Goal: Register for event/course

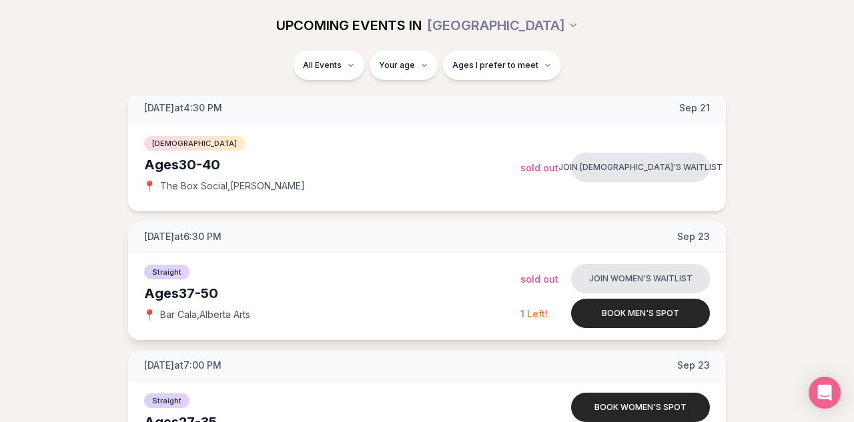
scroll to position [1069, 0]
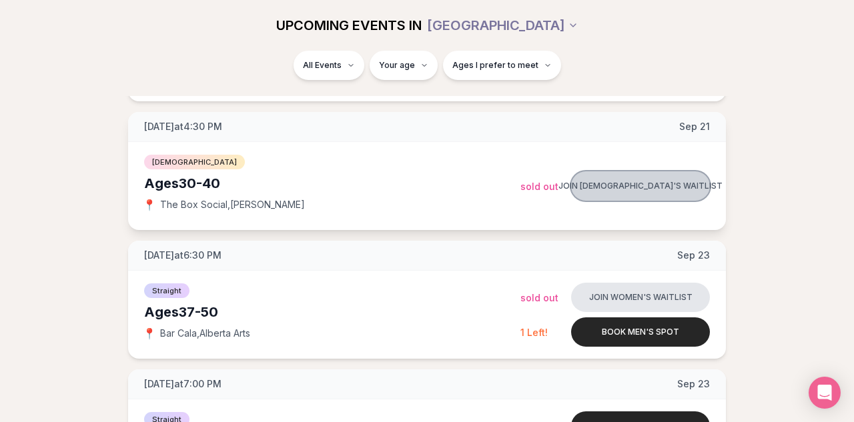
click at [611, 183] on button "Join [DEMOGRAPHIC_DATA]'s waitlist" at bounding box center [640, 186] width 139 height 29
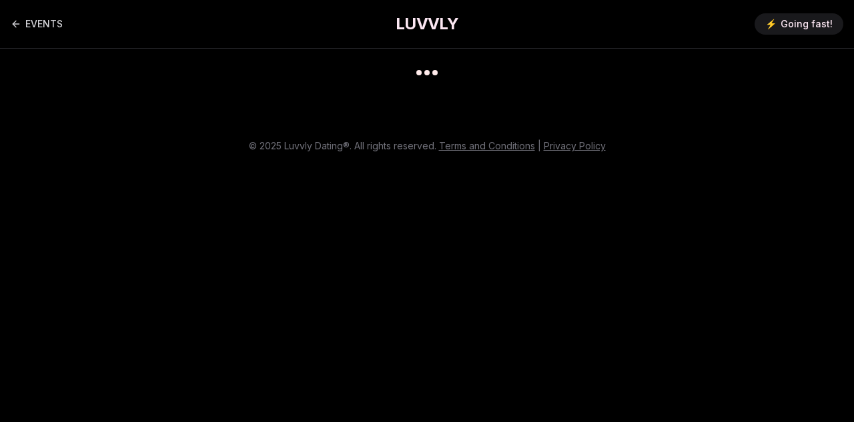
scroll to position [11, 0]
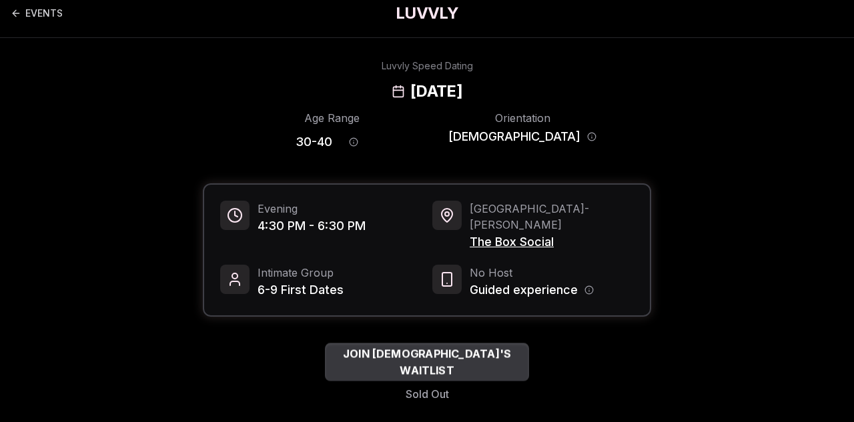
click at [463, 347] on span "JOIN [DEMOGRAPHIC_DATA]'S WAITLIST" at bounding box center [427, 362] width 204 height 33
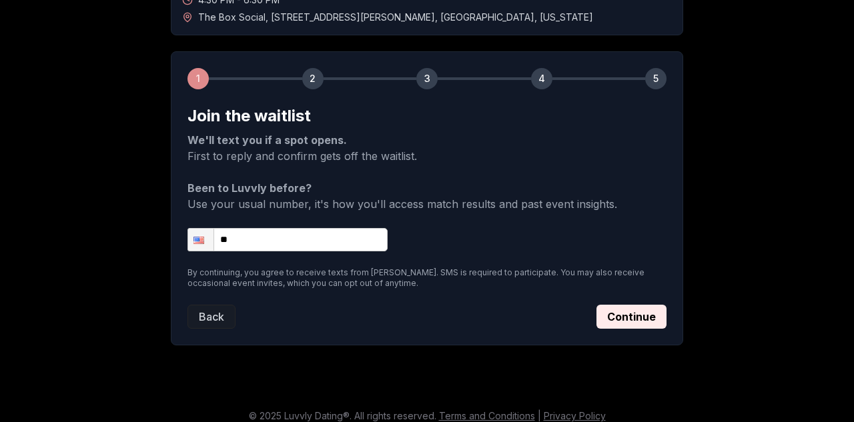
scroll to position [150, 0]
click at [282, 232] on input "**" at bounding box center [288, 239] width 200 height 23
click at [286, 234] on input "**" at bounding box center [288, 239] width 200 height 23
click at [261, 238] on input "**********" at bounding box center [288, 239] width 200 height 23
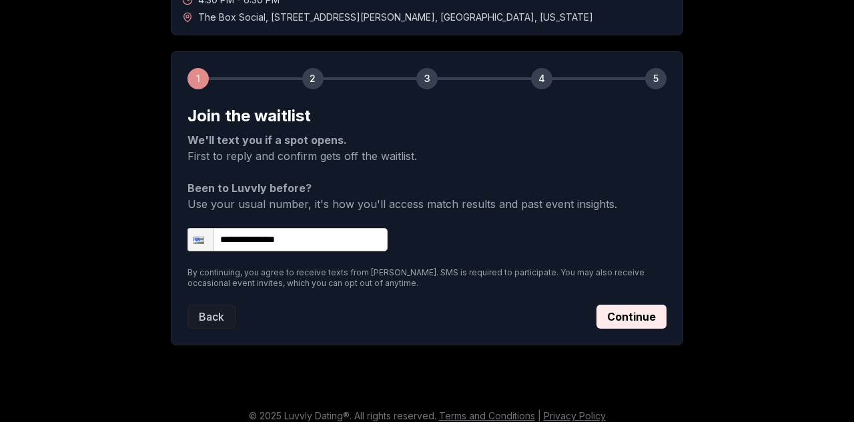
click at [261, 238] on input "**********" at bounding box center [288, 239] width 200 height 23
type input "**********"
click at [650, 316] on button "Continue" at bounding box center [632, 317] width 70 height 24
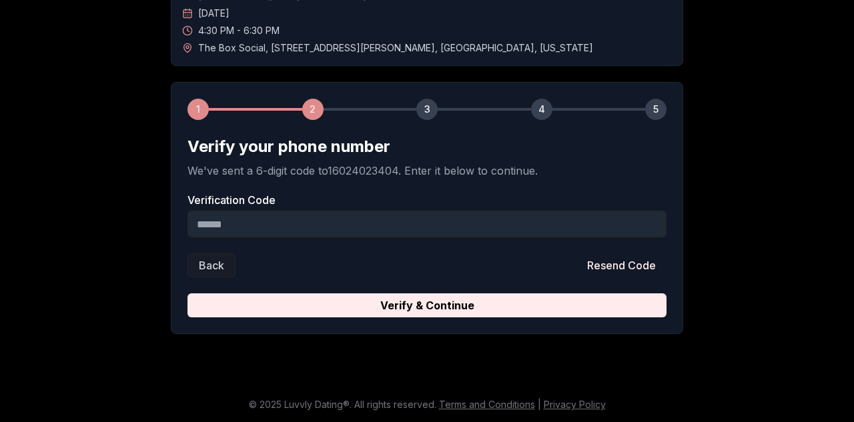
scroll to position [119, 0]
click at [446, 223] on input "Verification Code" at bounding box center [427, 224] width 479 height 27
type input "******"
click at [427, 306] on button "Verify & Continue" at bounding box center [427, 306] width 479 height 24
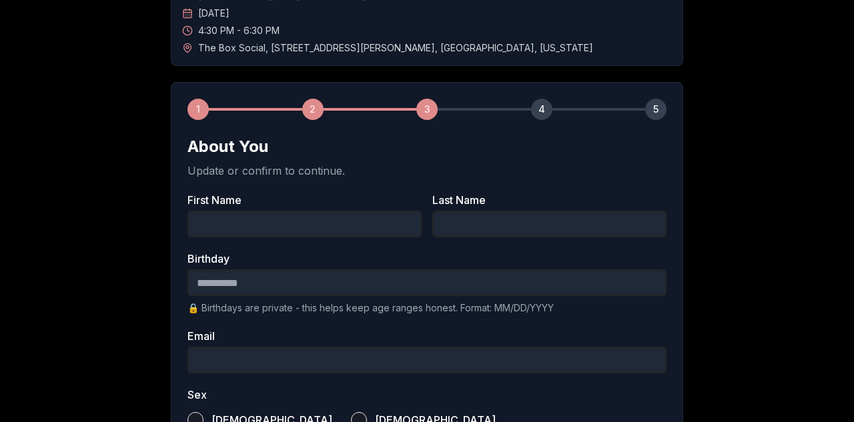
click at [337, 224] on input "First Name" at bounding box center [305, 224] width 234 height 27
type input "*******"
type input "***"
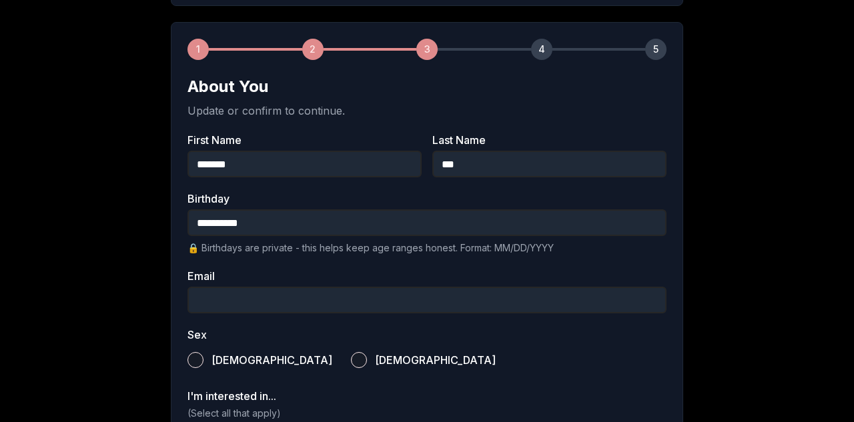
scroll to position [218, 0]
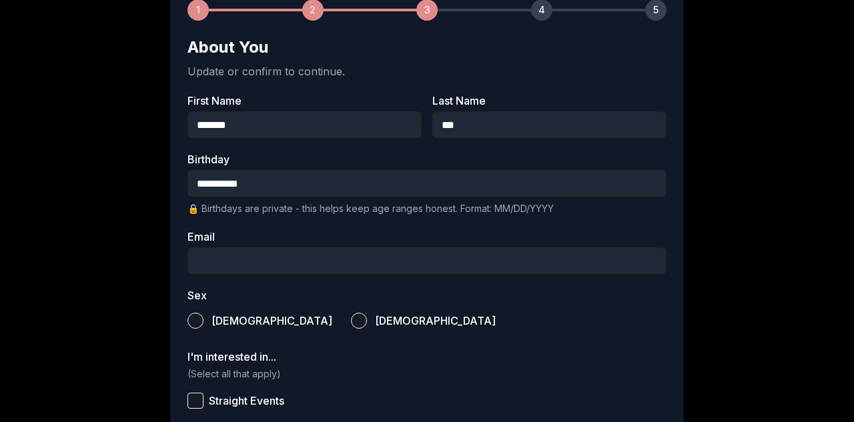
type input "**********"
click at [286, 240] on label "Email" at bounding box center [427, 237] width 479 height 11
click at [286, 248] on input "Email" at bounding box center [427, 261] width 479 height 27
click at [282, 264] on input "Email" at bounding box center [427, 261] width 479 height 27
type input "**********"
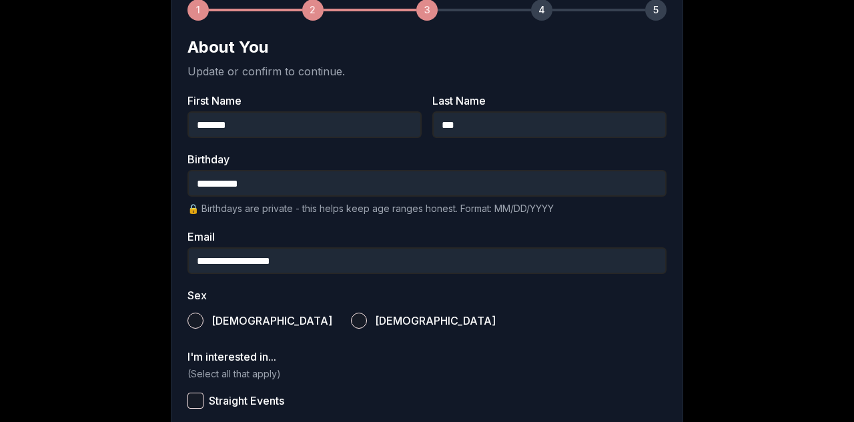
click at [351, 320] on button "[DEMOGRAPHIC_DATA]" at bounding box center [359, 321] width 16 height 16
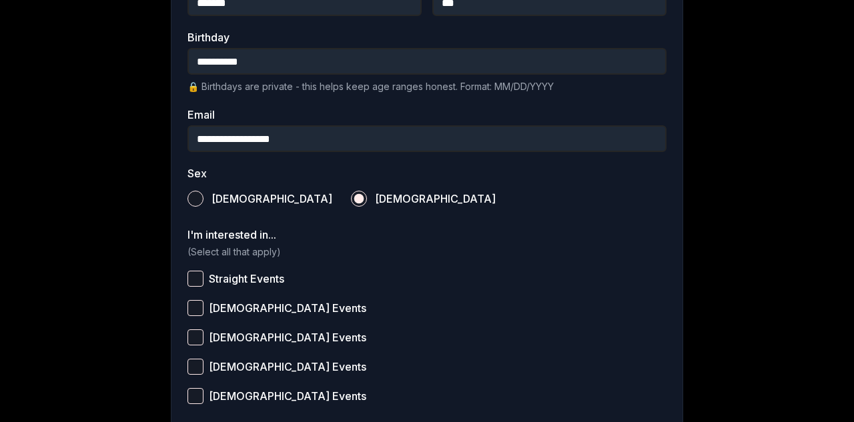
scroll to position [376, 0]
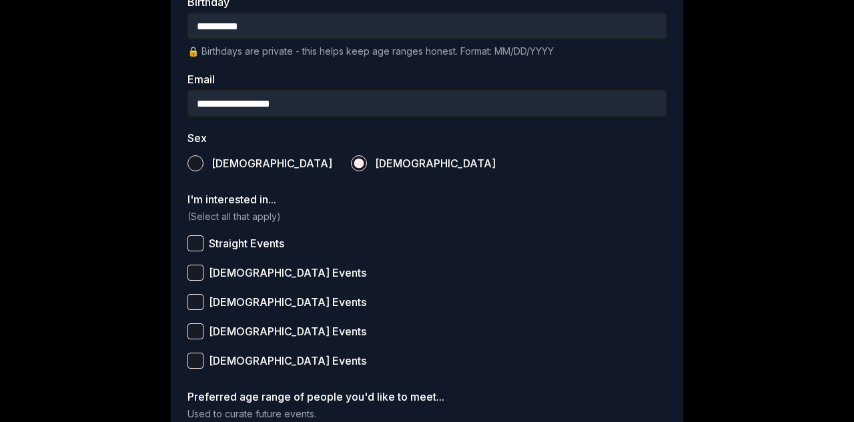
click at [197, 272] on button "[DEMOGRAPHIC_DATA] Events" at bounding box center [196, 273] width 16 height 16
click at [198, 325] on button "[DEMOGRAPHIC_DATA] Events" at bounding box center [196, 332] width 16 height 16
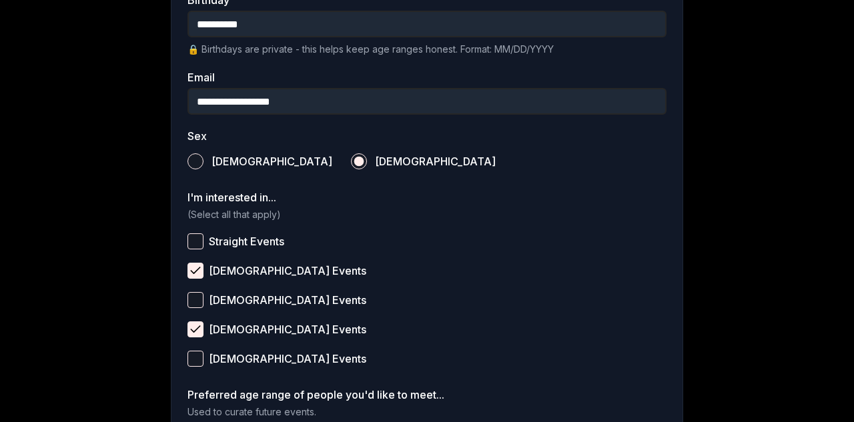
scroll to position [379, 0]
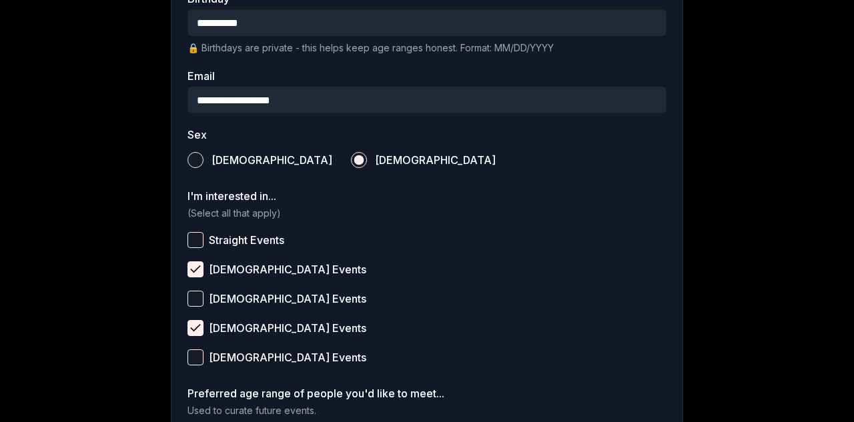
click at [198, 241] on button "Straight Events" at bounding box center [196, 240] width 16 height 16
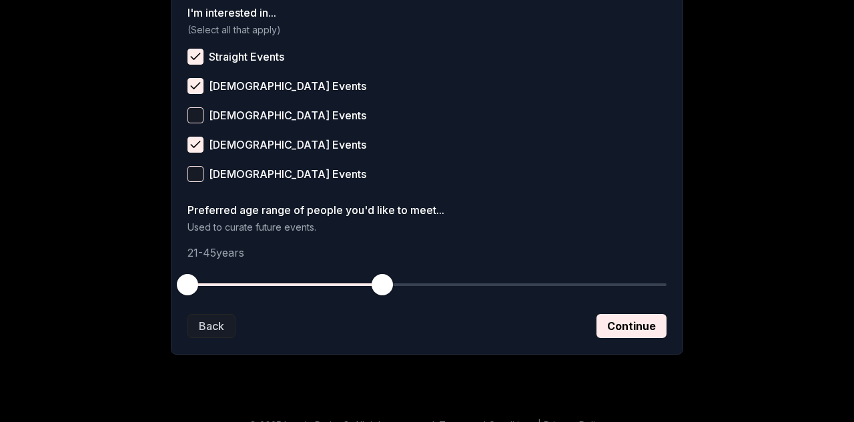
scroll to position [563, 0]
drag, startPoint x: 186, startPoint y: 284, endPoint x: 266, endPoint y: 291, distance: 79.7
click at [266, 291] on span "button" at bounding box center [268, 284] width 21 height 21
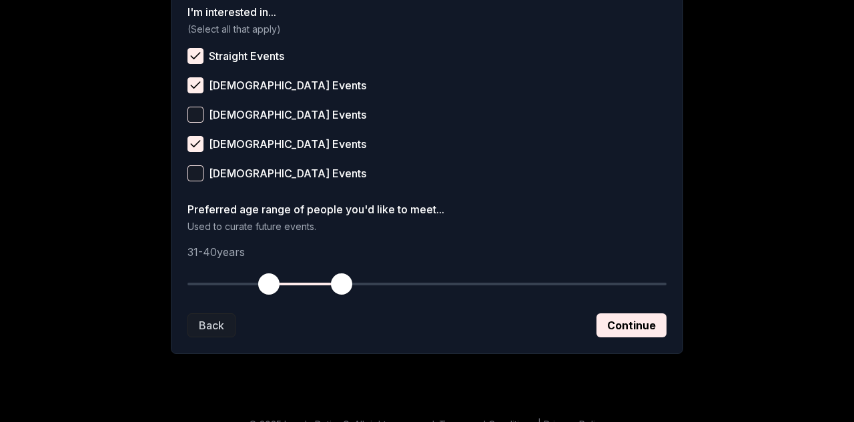
drag, startPoint x: 384, startPoint y: 288, endPoint x: 342, endPoint y: 285, distance: 41.5
click at [342, 285] on span "button" at bounding box center [341, 284] width 21 height 21
click at [623, 332] on button "Continue" at bounding box center [632, 326] width 70 height 24
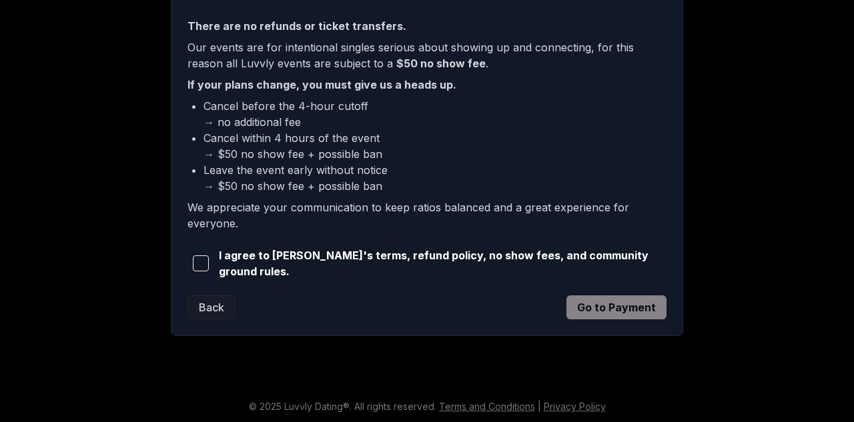
scroll to position [388, 0]
click at [200, 262] on span "button" at bounding box center [201, 264] width 16 height 16
click at [641, 310] on button "Go to Payment" at bounding box center [617, 308] width 100 height 24
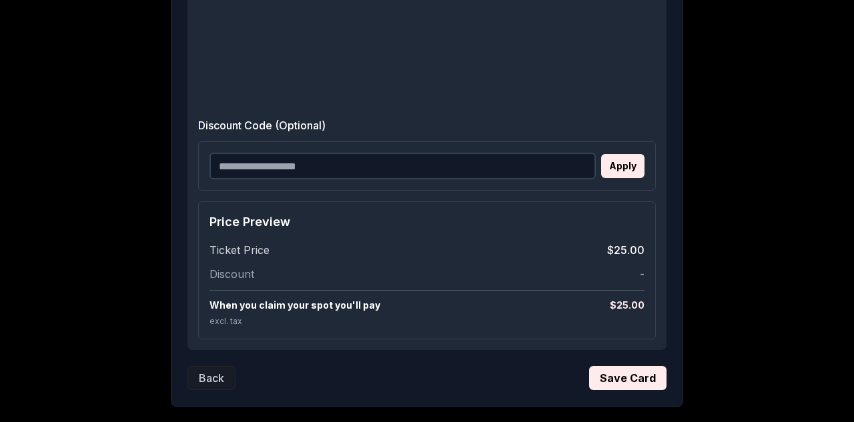
scroll to position [465, 0]
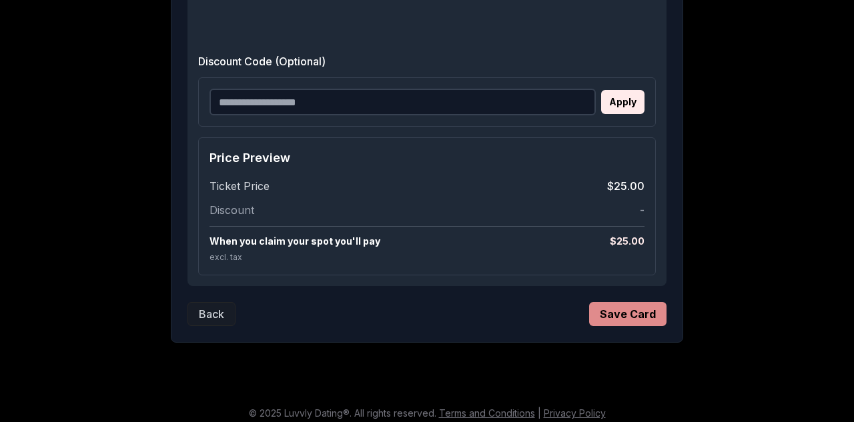
click at [631, 306] on button "Save Card" at bounding box center [627, 314] width 77 height 24
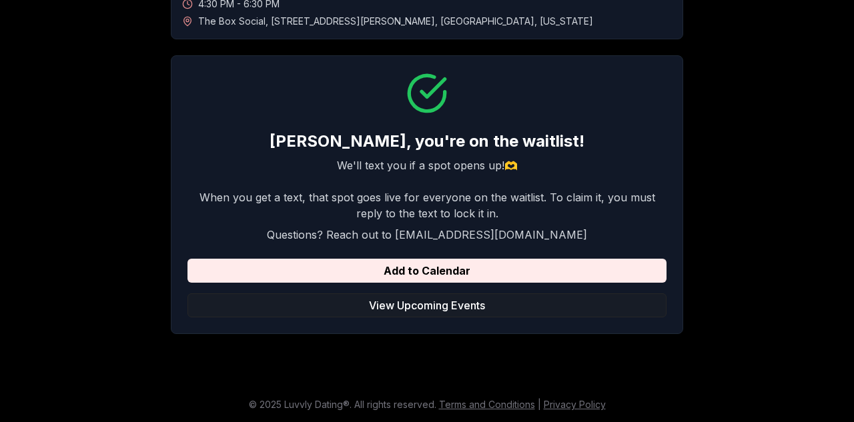
scroll to position [146, 0]
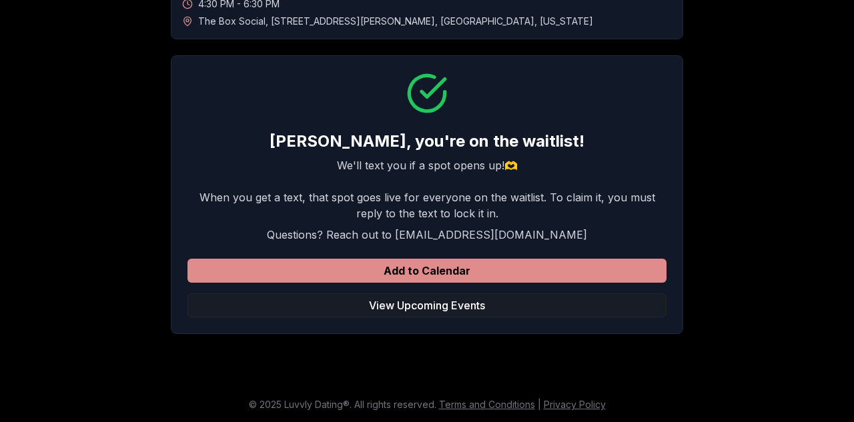
click at [503, 260] on button "Add to Calendar" at bounding box center [427, 271] width 479 height 24
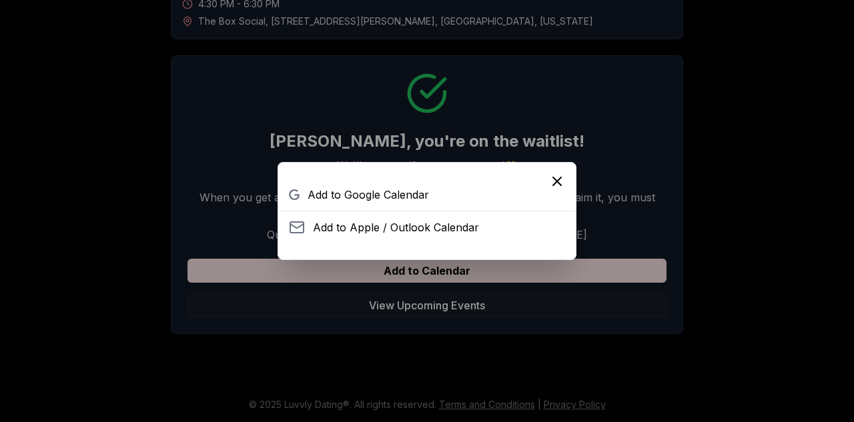
click at [558, 183] on icon "Close" at bounding box center [557, 182] width 8 height 8
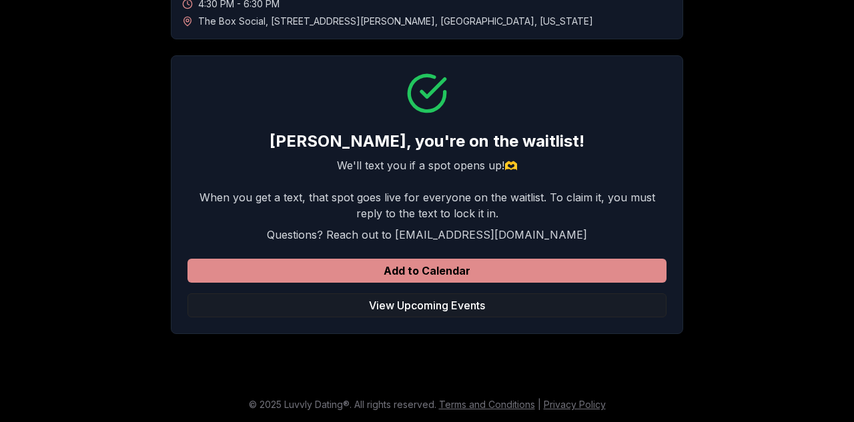
click at [441, 275] on button "Add to Calendar" at bounding box center [427, 271] width 479 height 24
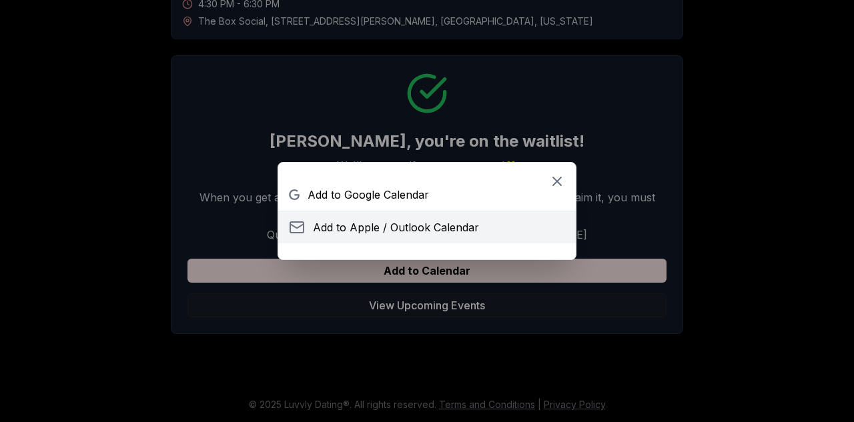
click at [386, 226] on span "Add to Apple / Outlook Calendar" at bounding box center [396, 228] width 166 height 16
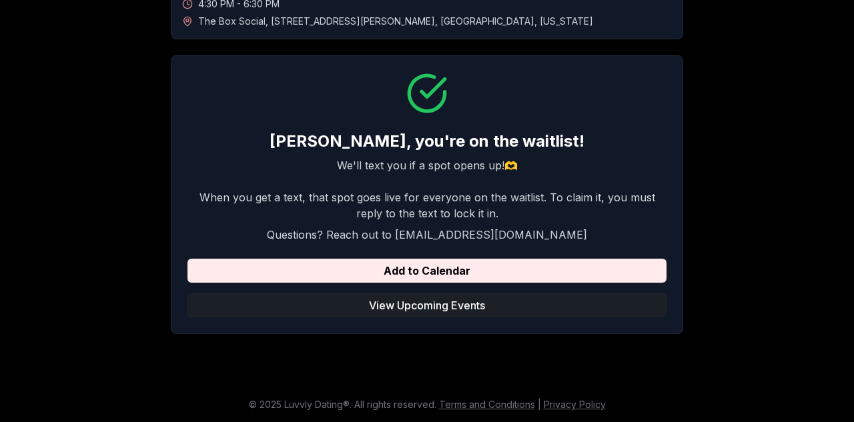
click at [412, 304] on button "View Upcoming Events" at bounding box center [427, 306] width 479 height 24
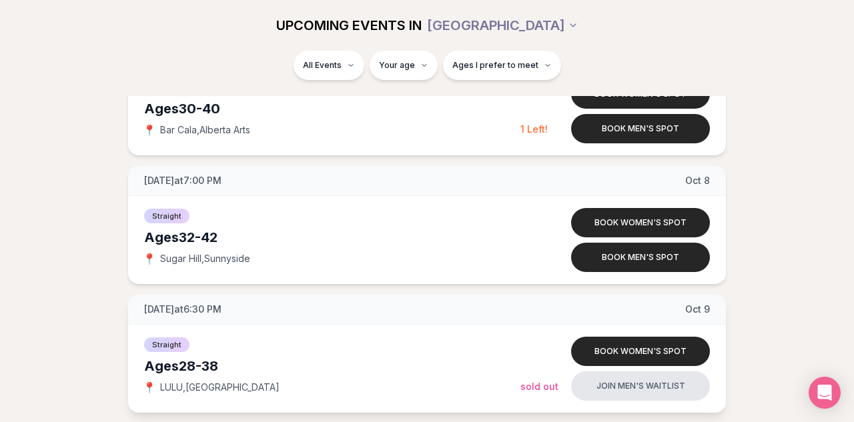
scroll to position [3580, 0]
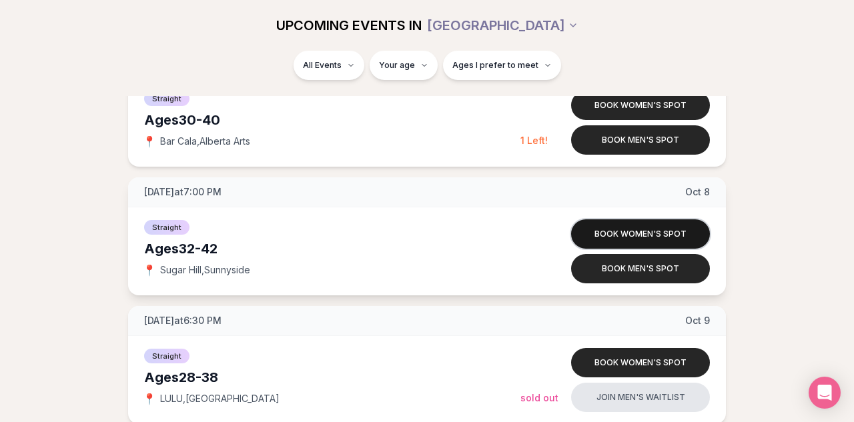
click at [674, 232] on button "Book women's spot" at bounding box center [640, 234] width 139 height 29
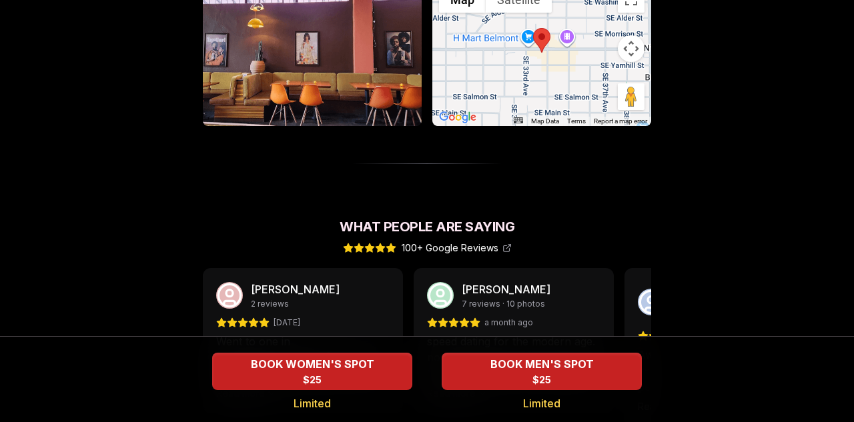
scroll to position [1043, 0]
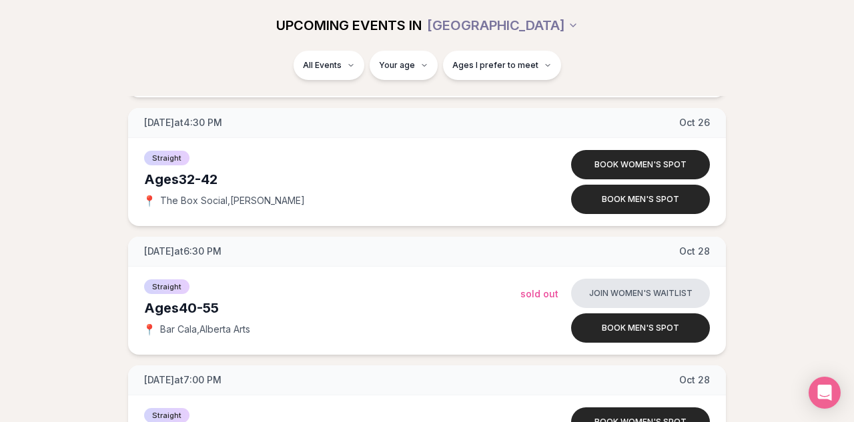
scroll to position [5961, 0]
